Goal: Task Accomplishment & Management: Manage account settings

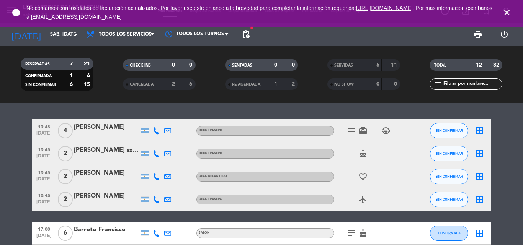
click at [350, 133] on icon "subject" at bounding box center [351, 130] width 9 height 9
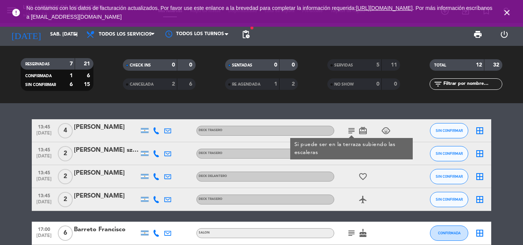
click at [350, 133] on icon "subject" at bounding box center [351, 130] width 9 height 9
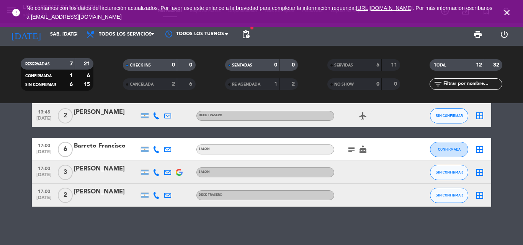
scroll to position [7, 0]
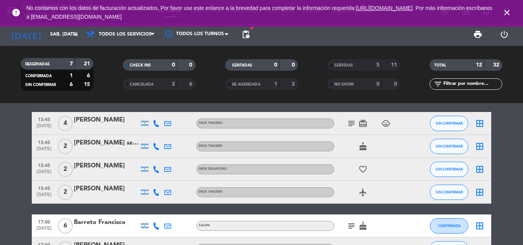
click at [511, 15] on icon "close" at bounding box center [506, 12] width 9 height 9
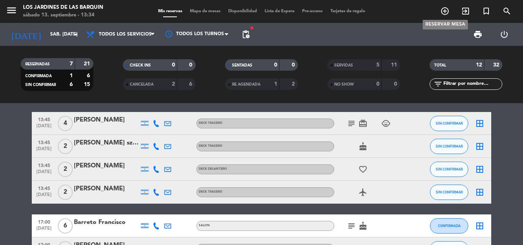
click at [443, 13] on icon "add_circle_outline" at bounding box center [444, 11] width 9 height 9
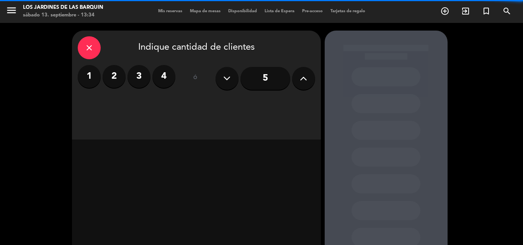
click at [133, 79] on label "3" at bounding box center [139, 76] width 23 height 23
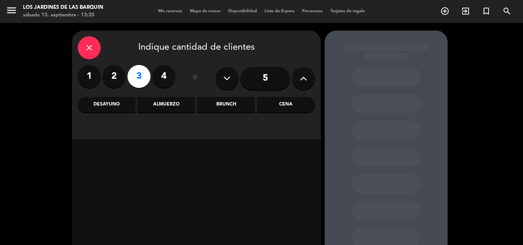
click at [216, 103] on div "Brunch" at bounding box center [226, 104] width 58 height 15
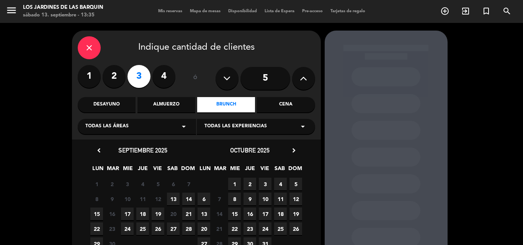
click at [174, 195] on span "13" at bounding box center [173, 199] width 13 height 13
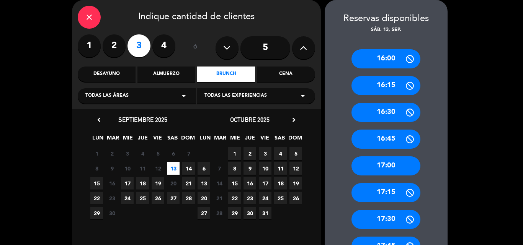
click at [409, 225] on div "17:30" at bounding box center [386, 219] width 69 height 19
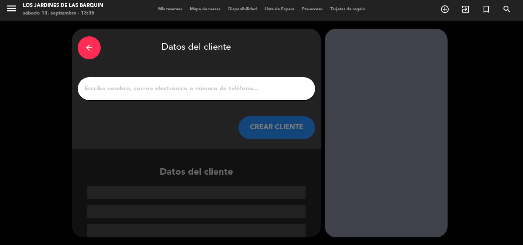
scroll to position [2, 0]
drag, startPoint x: 202, startPoint y: 94, endPoint x: 213, endPoint y: 97, distance: 11.2
click at [202, 94] on input "1" at bounding box center [196, 88] width 226 height 11
paste input "[PERSON_NAME]"
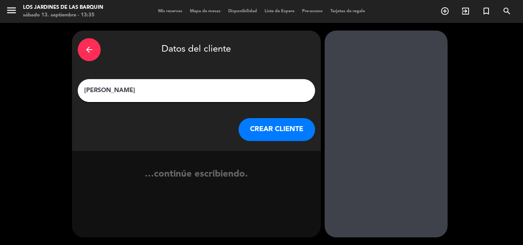
scroll to position [0, 0]
type input "[PERSON_NAME]"
click at [267, 126] on button "CREAR CLIENTE" at bounding box center [277, 129] width 77 height 23
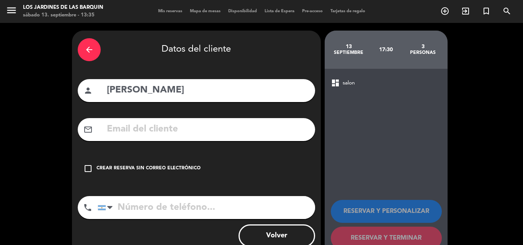
drag, startPoint x: 121, startPoint y: 169, endPoint x: 352, endPoint y: 211, distance: 234.4
click at [124, 169] on div "Crear reserva sin correo electrónico" at bounding box center [149, 169] width 104 height 8
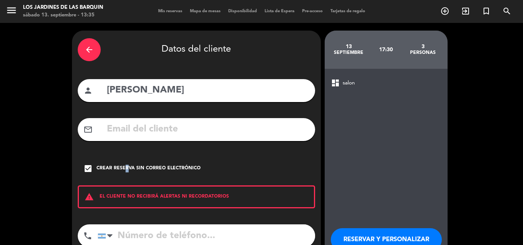
scroll to position [38, 0]
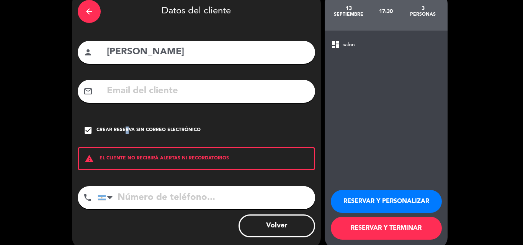
click at [412, 231] on button "RESERVAR Y TERMINAR" at bounding box center [386, 228] width 111 height 23
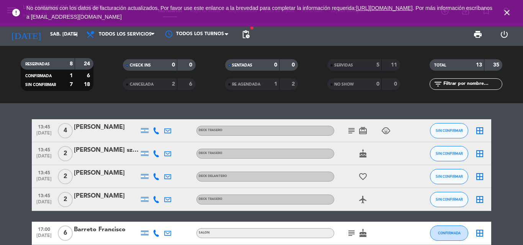
click at [119, 132] on div "[PERSON_NAME]" at bounding box center [106, 128] width 65 height 10
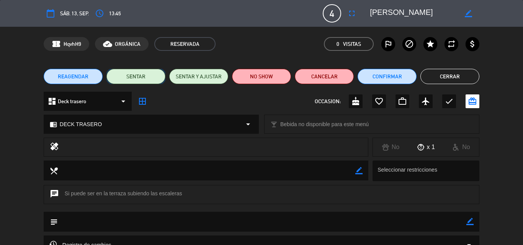
click at [151, 78] on button "SENTAR" at bounding box center [135, 76] width 59 height 15
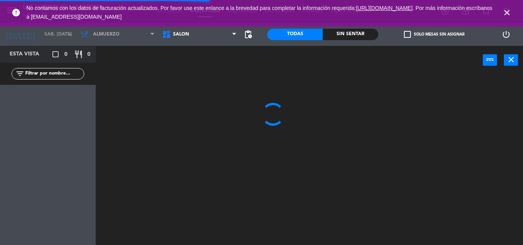
click at [510, 14] on icon "close" at bounding box center [506, 12] width 9 height 9
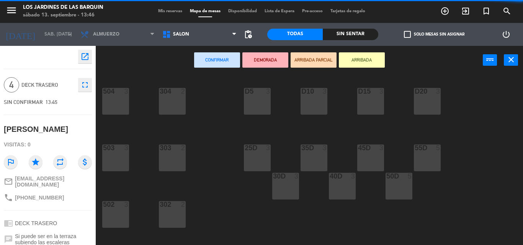
drag, startPoint x: 270, startPoint y: 105, endPoint x: 263, endPoint y: 88, distance: 18.7
click at [270, 105] on div "D5 3" at bounding box center [257, 101] width 27 height 27
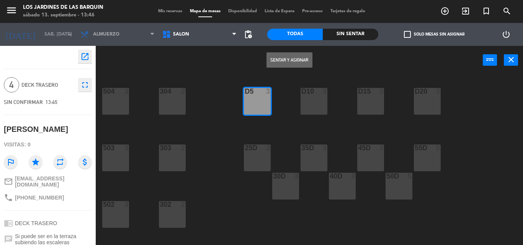
click at [301, 95] on div "D10 3" at bounding box center [314, 92] width 27 height 8
drag, startPoint x: 303, startPoint y: 70, endPoint x: 299, endPoint y: 64, distance: 7.1
click at [301, 67] on div "Sentar y Asignar power_input close" at bounding box center [289, 60] width 387 height 29
click at [299, 62] on button "Sentar y Asignar" at bounding box center [290, 59] width 46 height 15
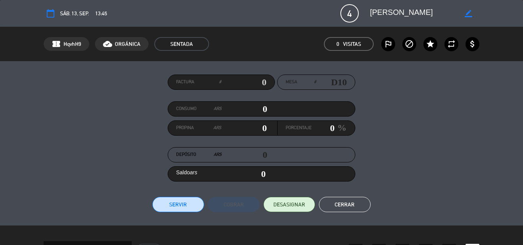
click at [183, 196] on div "Factura # Mesa # D10 Consumo ars 0 Propina ars 0 Porcentaje 0 % Depósito ars 0 …" at bounding box center [262, 144] width 436 height 138
click at [173, 203] on button "Servir" at bounding box center [178, 204] width 52 height 15
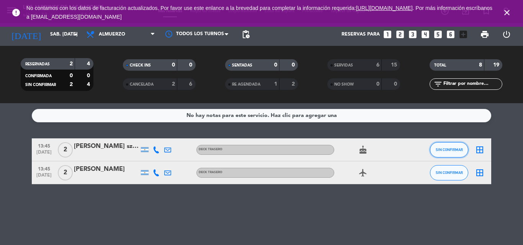
click at [450, 156] on button "SIN CONFIRMAR" at bounding box center [449, 149] width 38 height 15
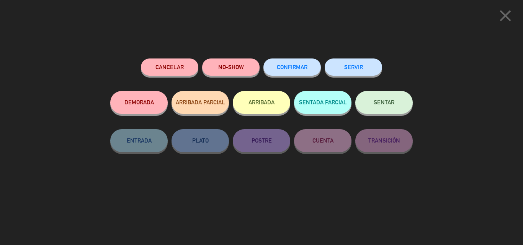
click at [237, 84] on div "NO-SHOW" at bounding box center [230, 75] width 57 height 33
click at [236, 74] on button "NO-SHOW" at bounding box center [230, 67] width 57 height 17
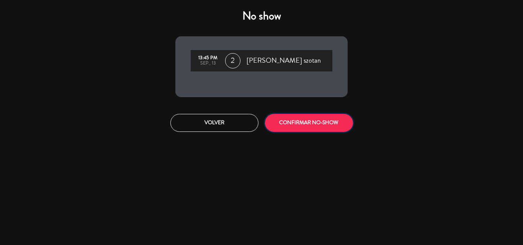
drag, startPoint x: 296, startPoint y: 130, endPoint x: 294, endPoint y: 126, distance: 4.5
click at [294, 127] on button "CONFIRMAR NO-SHOW" at bounding box center [309, 123] width 88 height 18
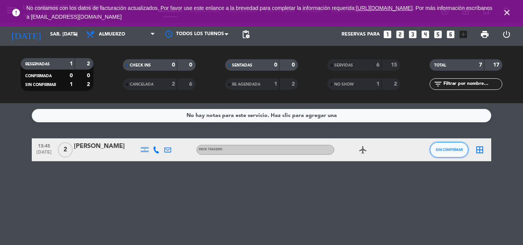
click at [444, 154] on button "SIN CONFIRMAR" at bounding box center [449, 149] width 38 height 15
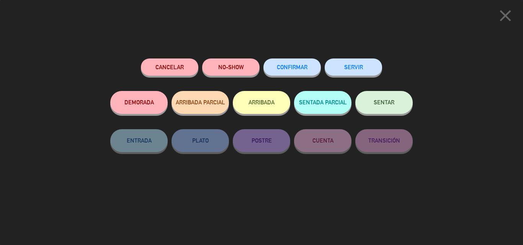
click at [226, 57] on div "Cancelar NO-SHOW CONFIRMAR SERVIR DEMORADA ARRIBADA PARCIAL ARRIBADA SENTADA PA…" at bounding box center [261, 149] width 313 height 192
click at [230, 64] on button "NO-SHOW" at bounding box center [230, 67] width 57 height 17
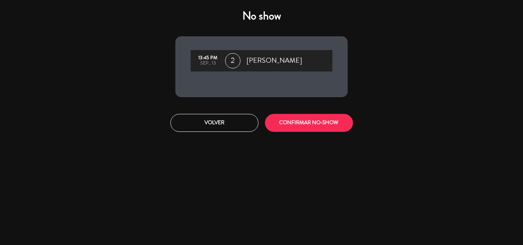
drag, startPoint x: 273, startPoint y: 107, endPoint x: 280, endPoint y: 115, distance: 10.8
click at [273, 108] on div "No show 13:45 PM sep., 13 2 [PERSON_NAME] CONFIRMAR NO-SHOW" at bounding box center [262, 71] width 184 height 134
click at [283, 118] on button "CONFIRMAR NO-SHOW" at bounding box center [309, 123] width 88 height 18
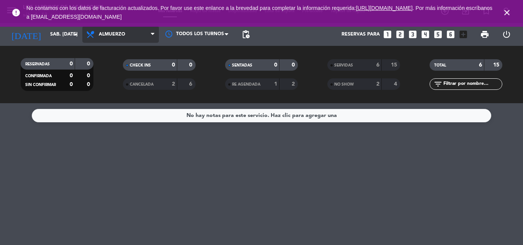
click at [129, 32] on span "Almuerzo" at bounding box center [120, 34] width 77 height 17
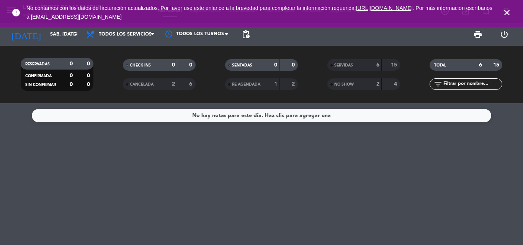
click at [133, 51] on div "menu Los jardines de las [PERSON_NAME] sábado 13. septiembre - 14:13 Mis reserv…" at bounding box center [261, 51] width 523 height 103
